Goal: Task Accomplishment & Management: Manage account settings

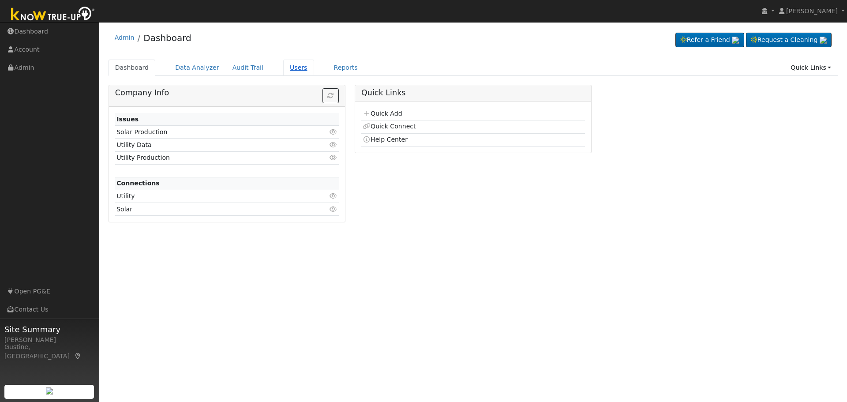
click at [293, 69] on link "Users" at bounding box center [298, 68] width 31 height 16
click at [292, 69] on link "Users" at bounding box center [298, 68] width 31 height 16
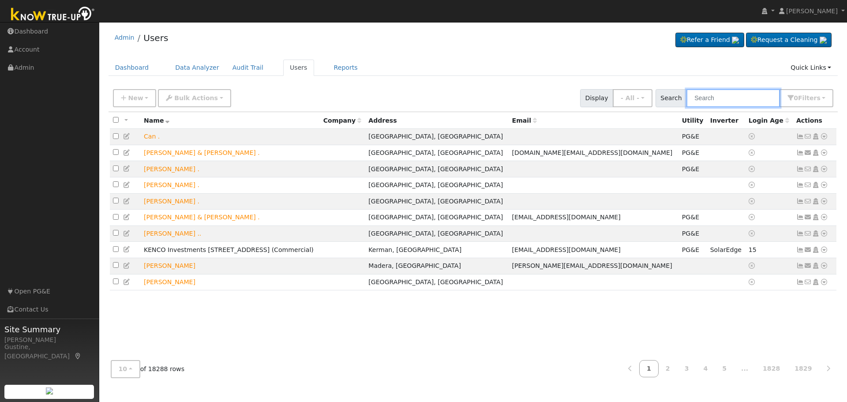
click at [748, 105] on input "text" at bounding box center [734, 98] width 94 height 18
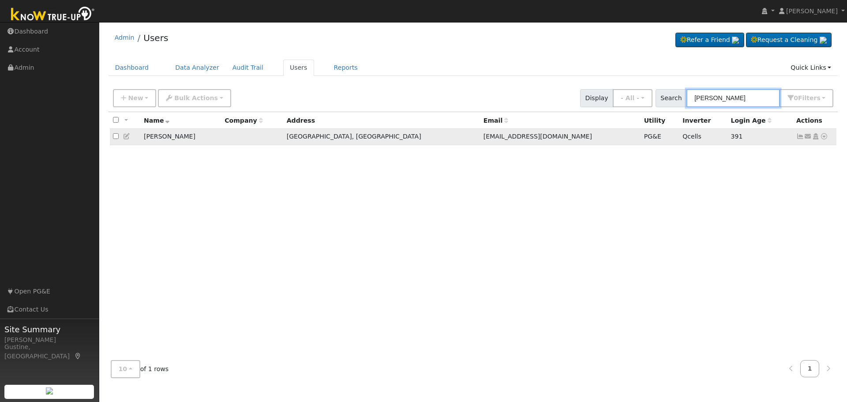
type input "[PERSON_NAME]"
click at [800, 137] on icon at bounding box center [800, 136] width 8 height 6
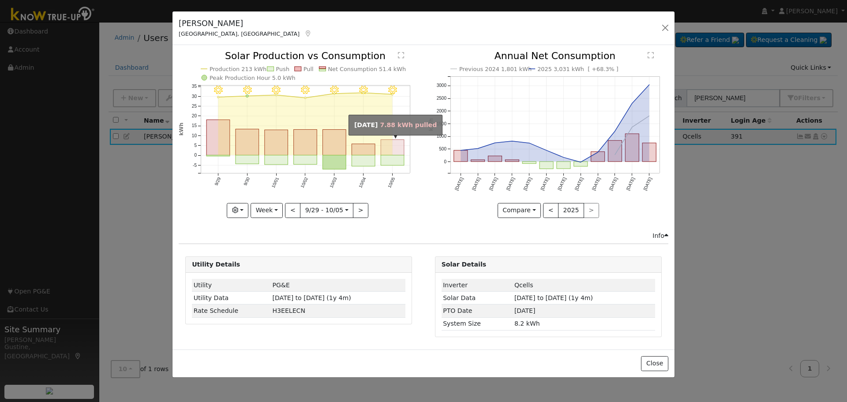
click at [383, 150] on rect "onclick=""" at bounding box center [392, 147] width 23 height 15
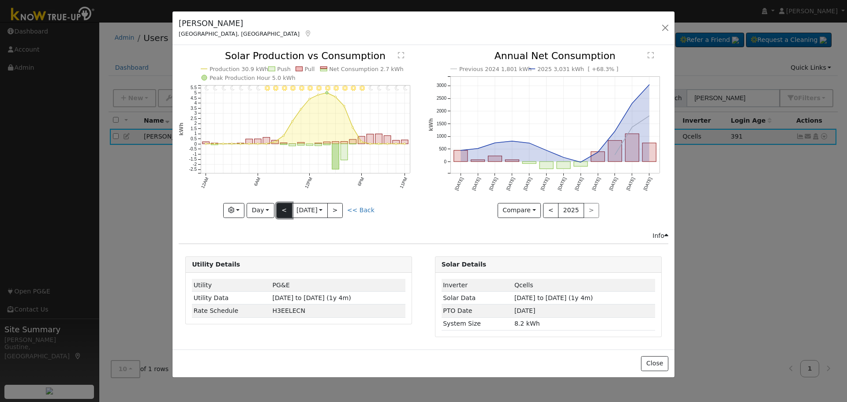
click at [281, 208] on button "<" at bounding box center [284, 210] width 15 height 15
click at [262, 212] on button "Day" at bounding box center [260, 210] width 27 height 15
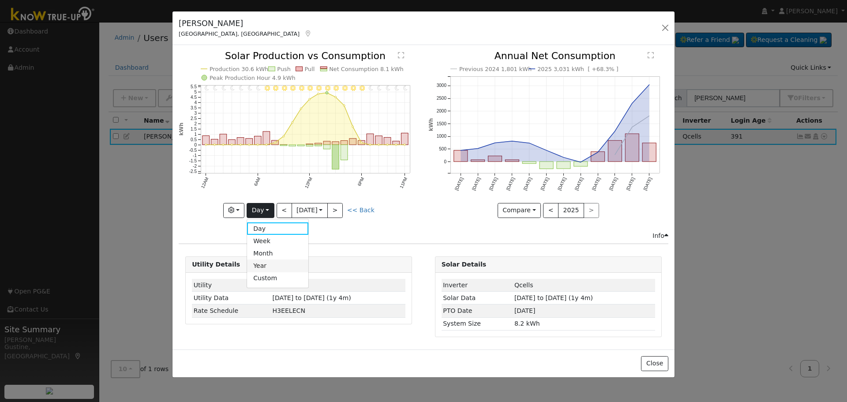
click at [297, 262] on link "Year" at bounding box center [277, 265] width 61 height 12
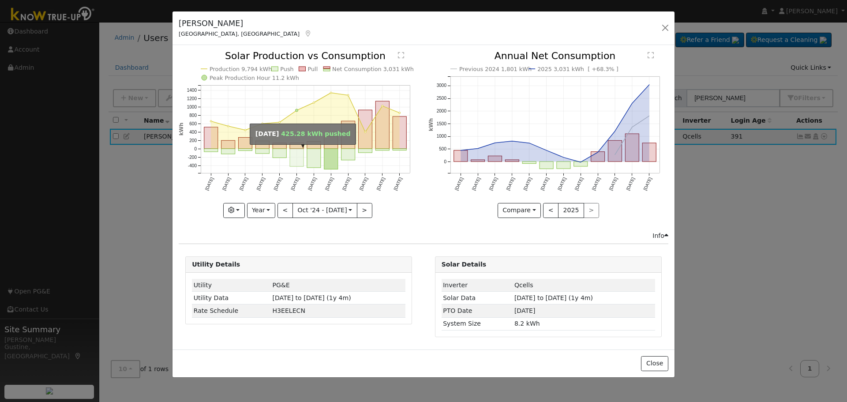
click at [297, 152] on rect "onclick=""" at bounding box center [297, 158] width 14 height 18
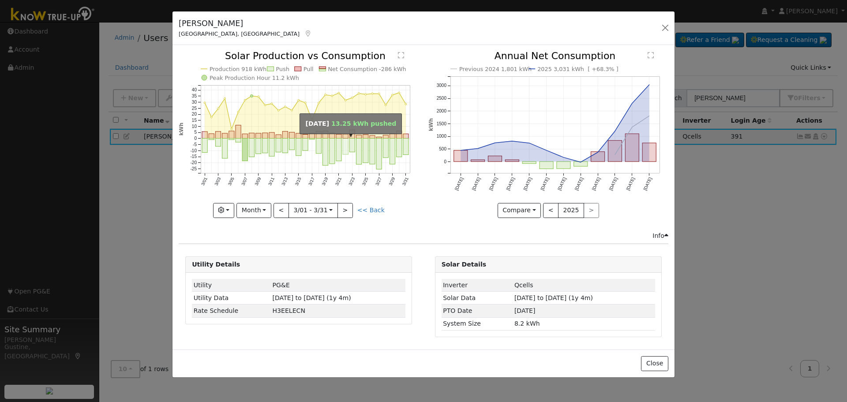
click at [345, 151] on rect "onclick=""" at bounding box center [345, 147] width 5 height 16
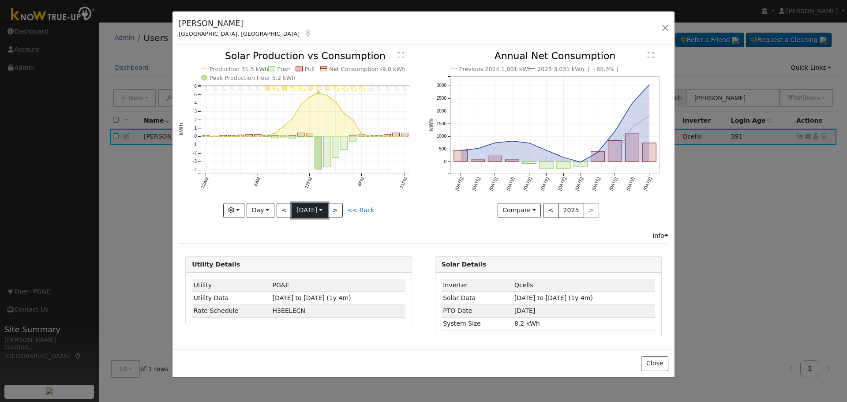
click at [327, 203] on button "3/22 [DATE]" at bounding box center [310, 210] width 36 height 15
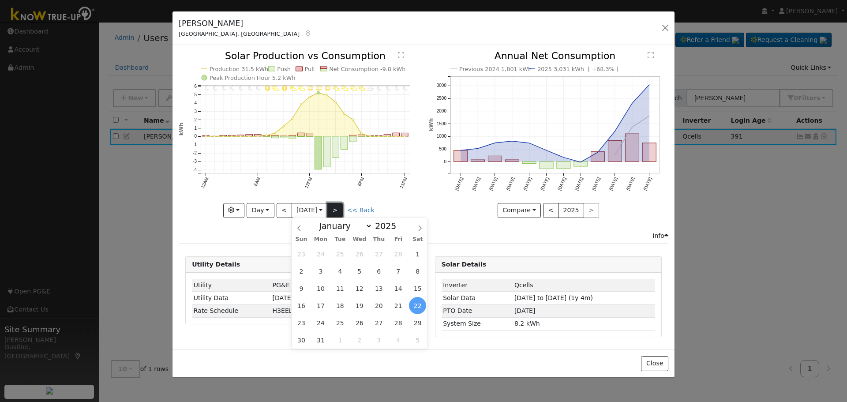
click at [335, 205] on button ">" at bounding box center [334, 210] width 15 height 15
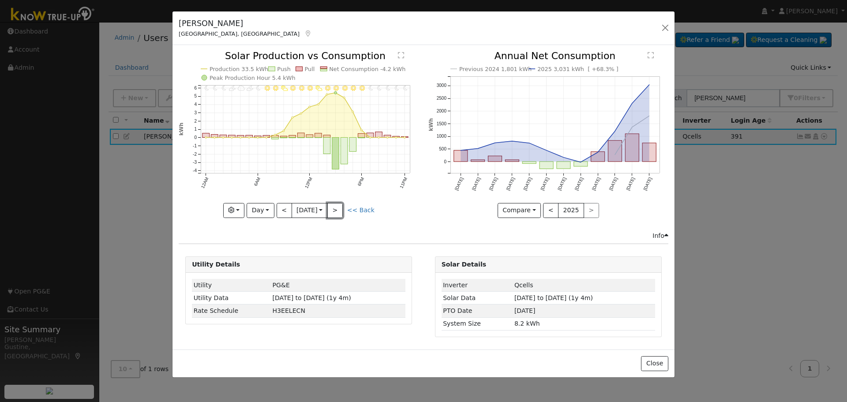
click at [336, 206] on button ">" at bounding box center [334, 210] width 15 height 15
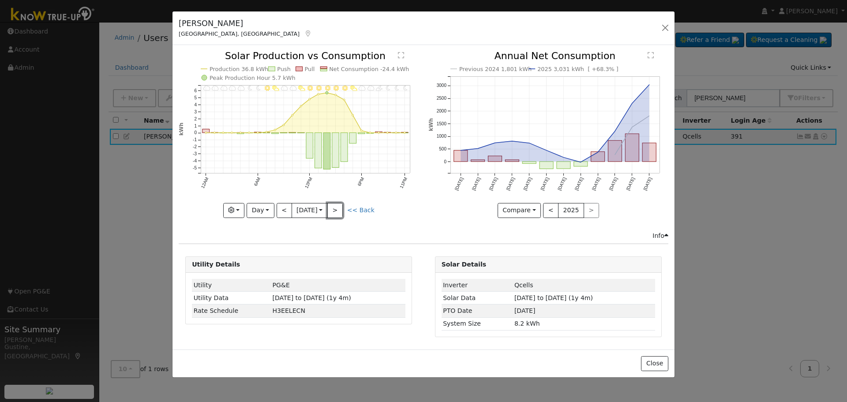
type input "[DATE]"
